Goal: Task Accomplishment & Management: Use online tool/utility

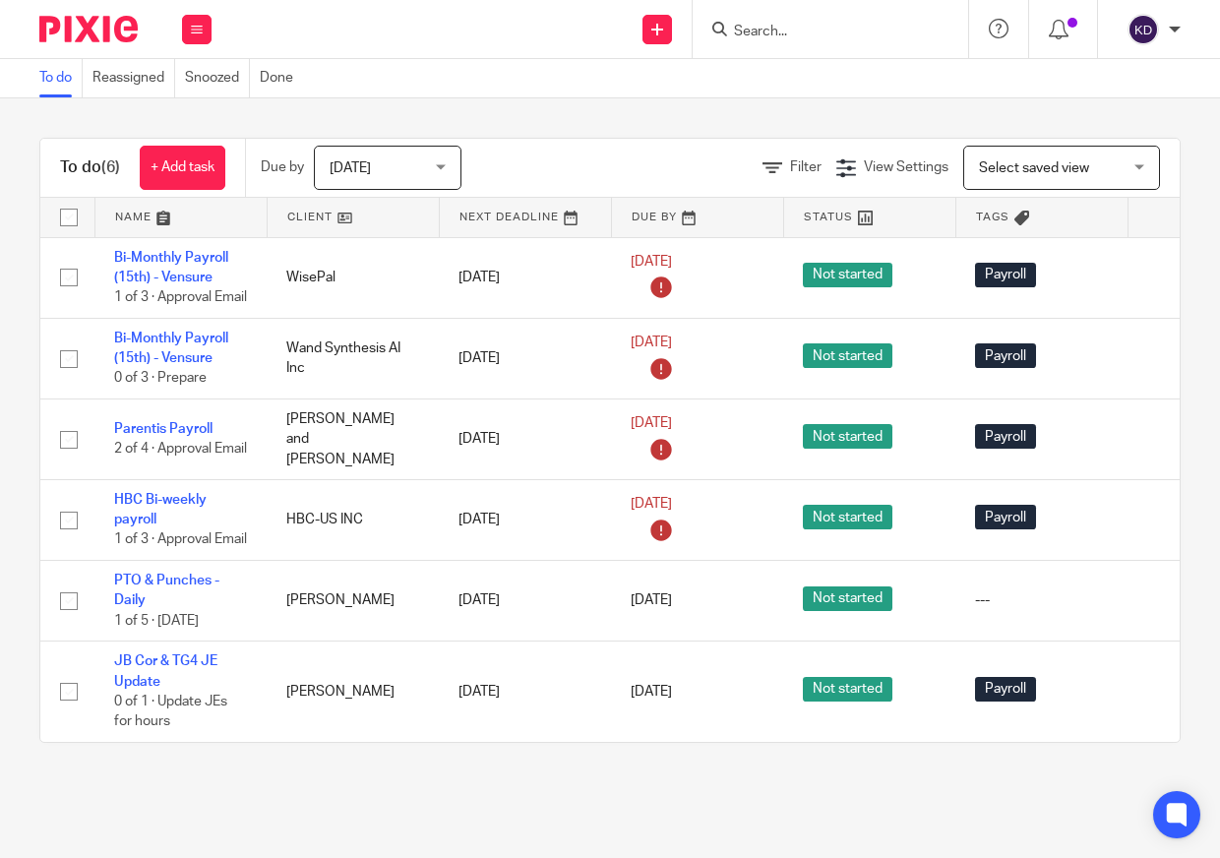
scroll to position [42, 0]
click at [108, 35] on img at bounding box center [88, 29] width 98 height 27
click at [822, 11] on div at bounding box center [829, 29] width 275 height 58
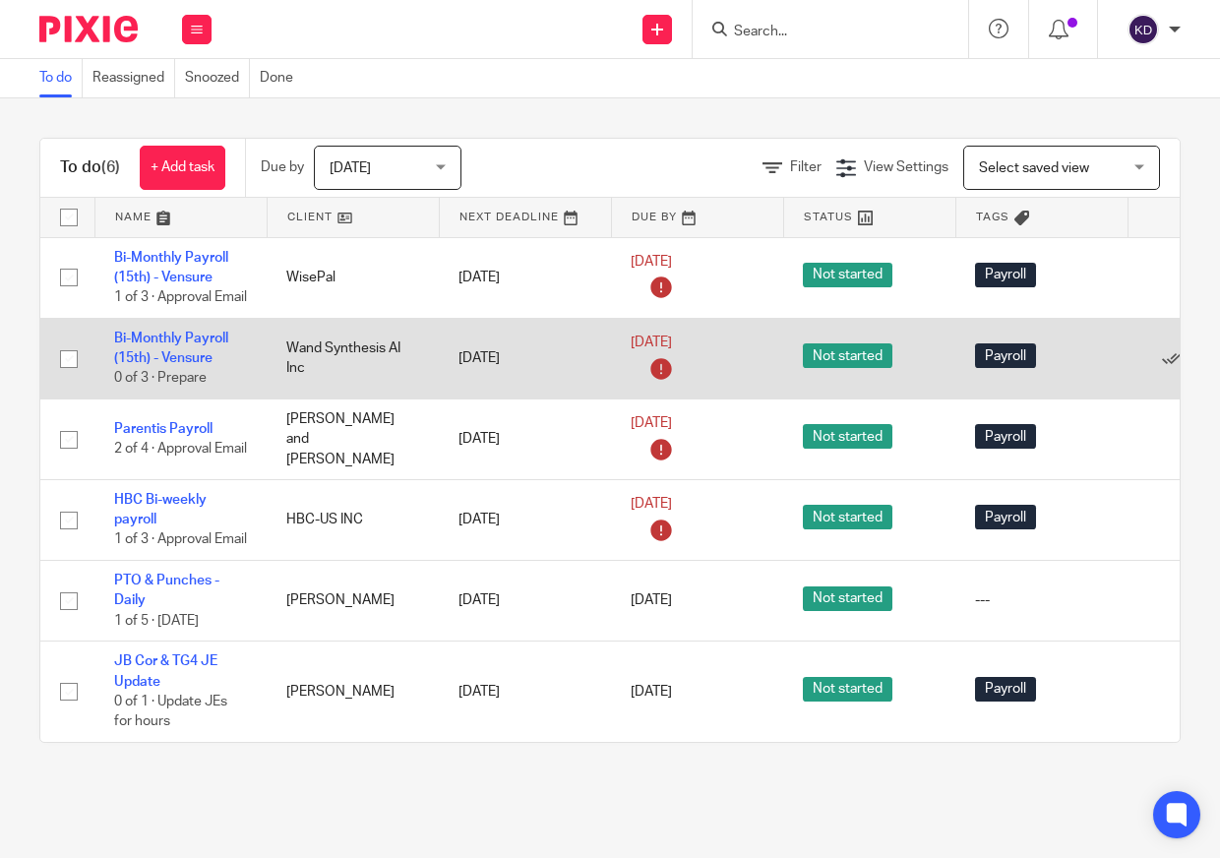
scroll to position [42, 0]
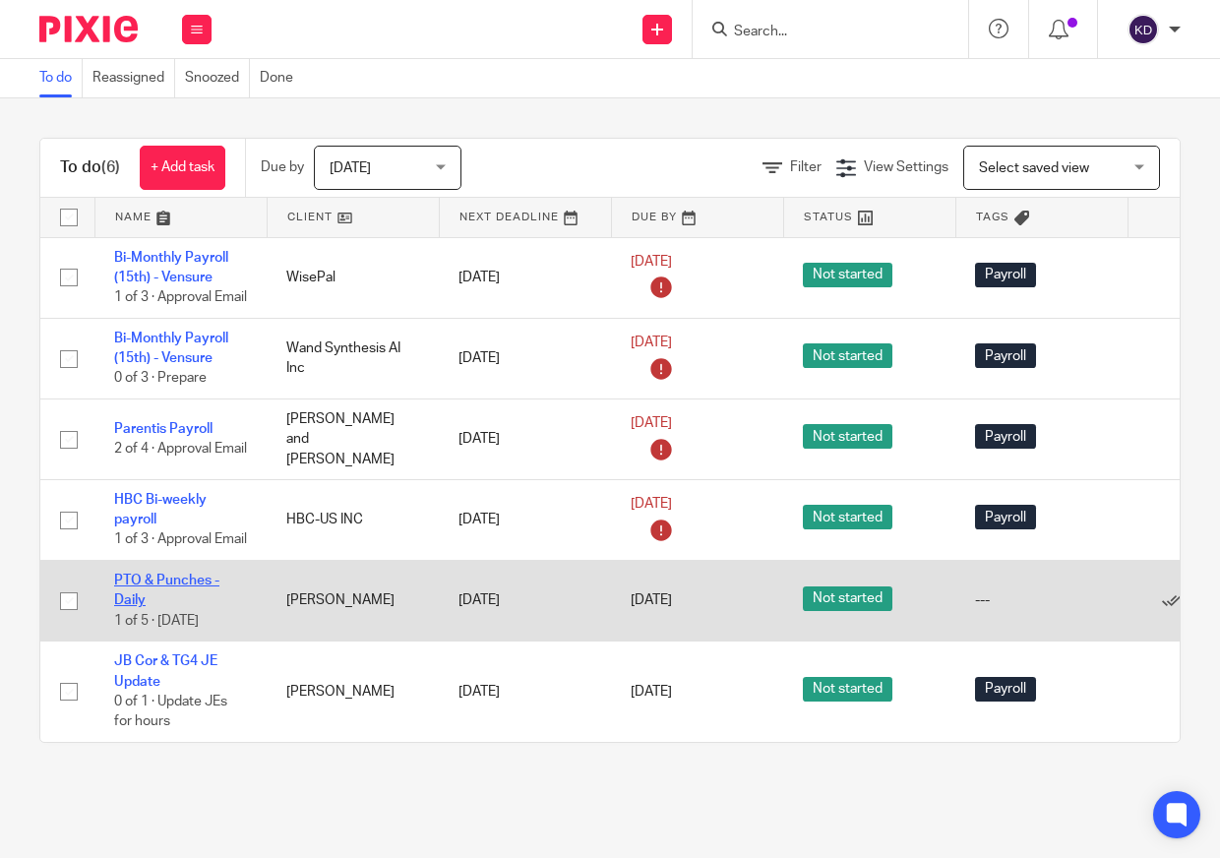
click at [189, 580] on link "PTO & Punches - Daily" at bounding box center [166, 589] width 105 height 33
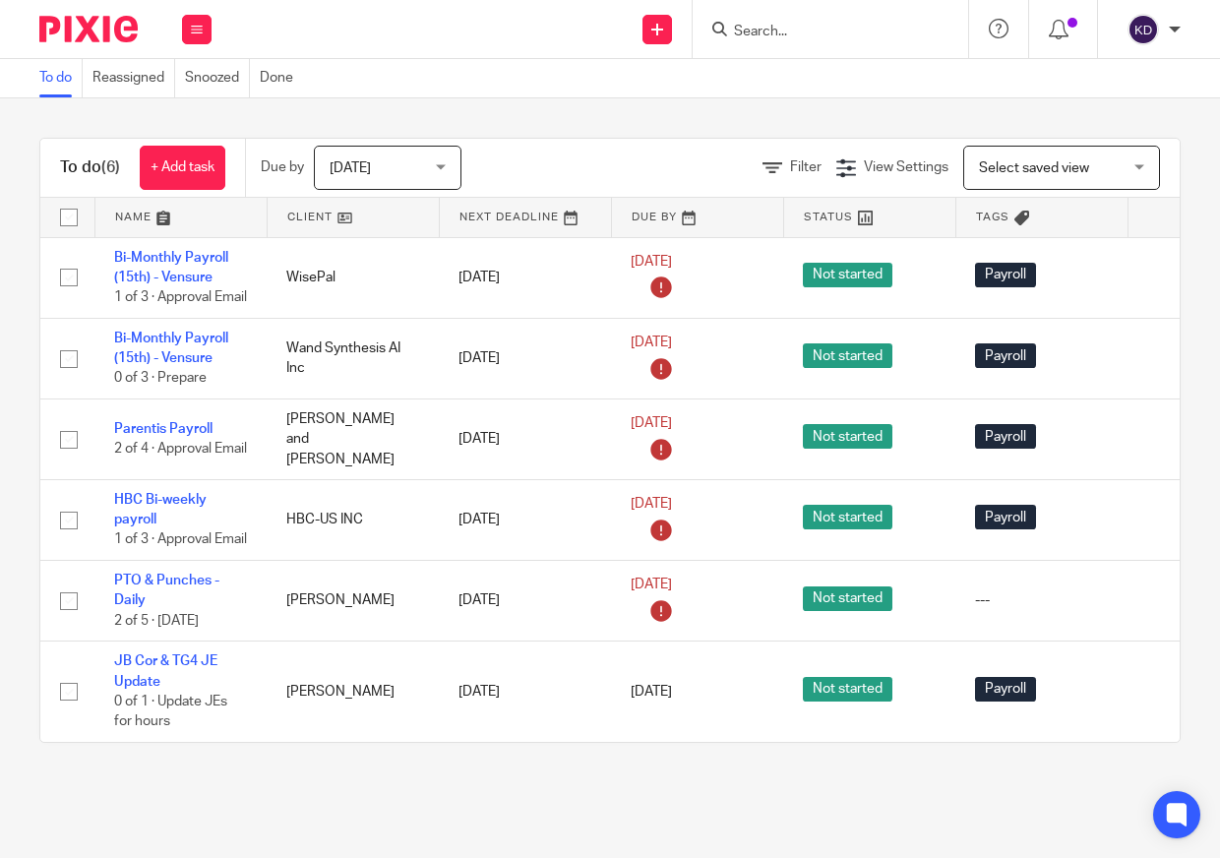
scroll to position [42, 0]
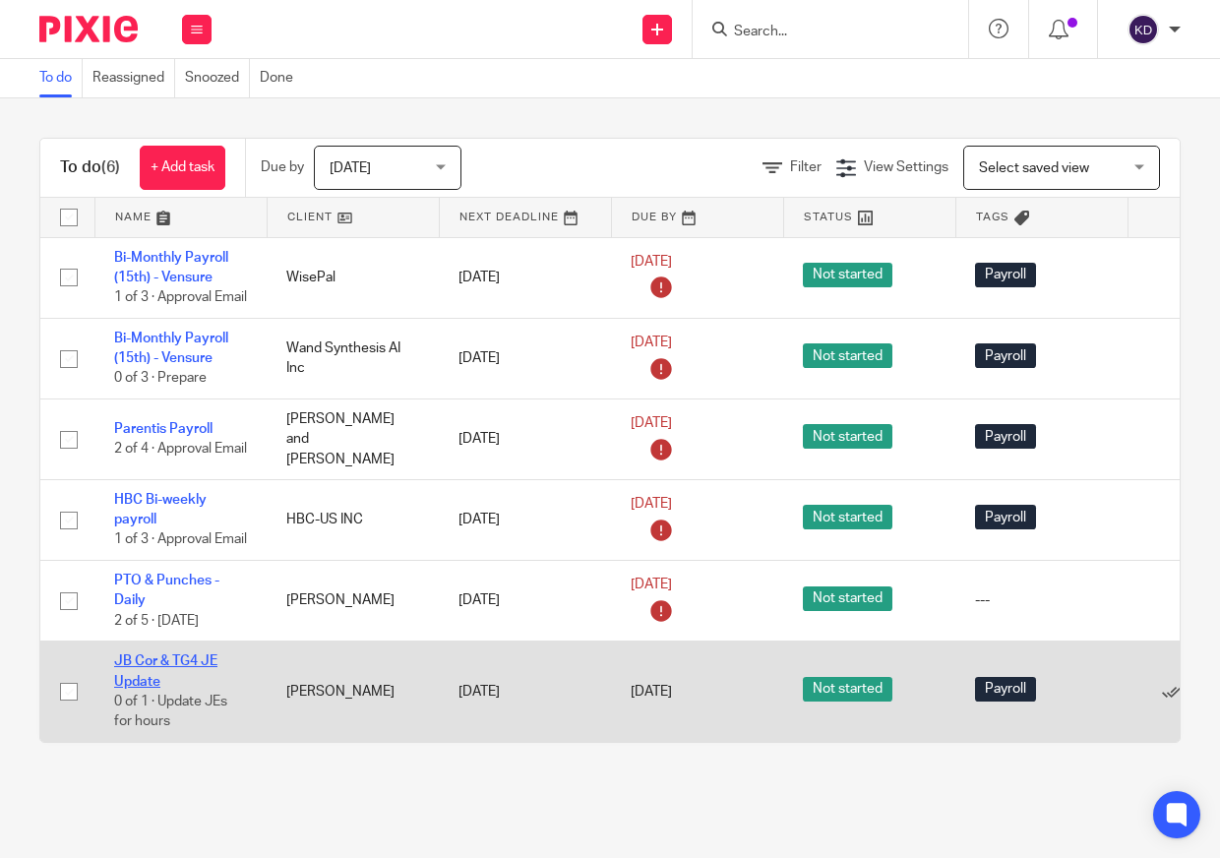
click at [183, 664] on link "JB Cor & TG4 JE Update" at bounding box center [165, 670] width 103 height 33
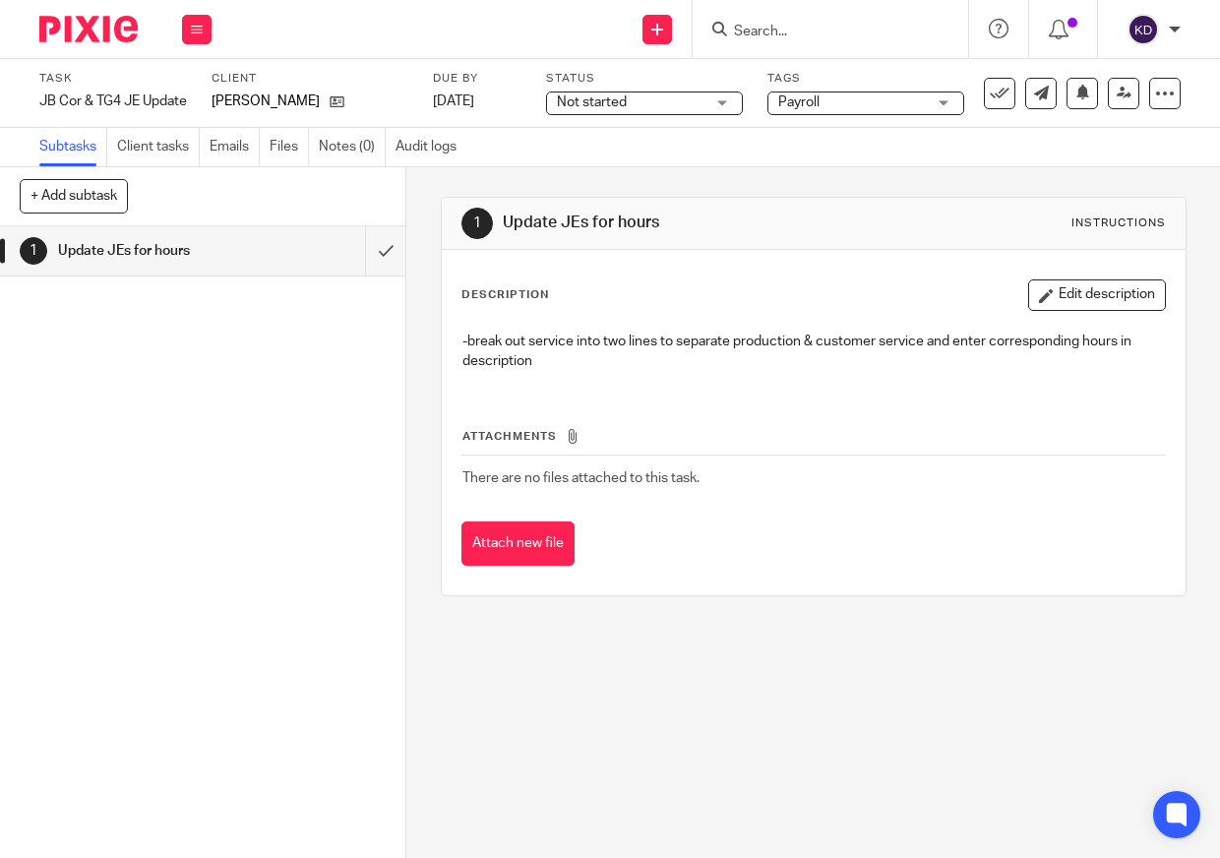
click at [62, 42] on div at bounding box center [81, 29] width 162 height 58
click at [119, 28] on img at bounding box center [88, 29] width 98 height 27
